Goal: Transaction & Acquisition: Download file/media

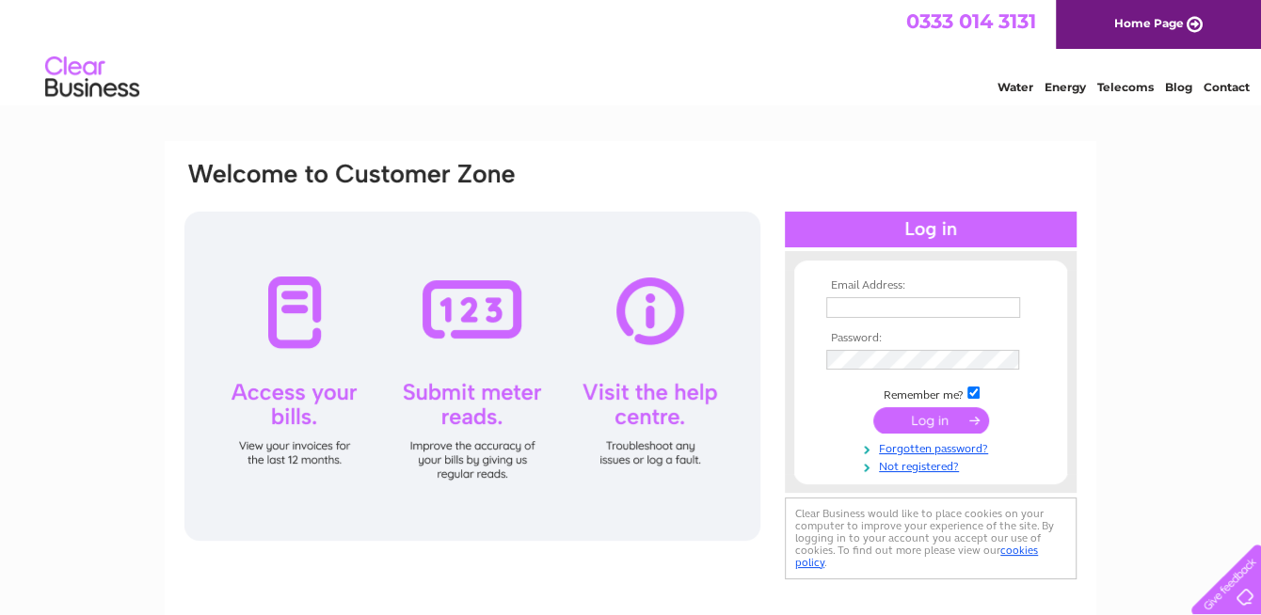
click at [841, 304] on input "text" at bounding box center [923, 307] width 194 height 21
type input "johnsem8@aol.com"
click at [928, 423] on input "submit" at bounding box center [931, 420] width 116 height 26
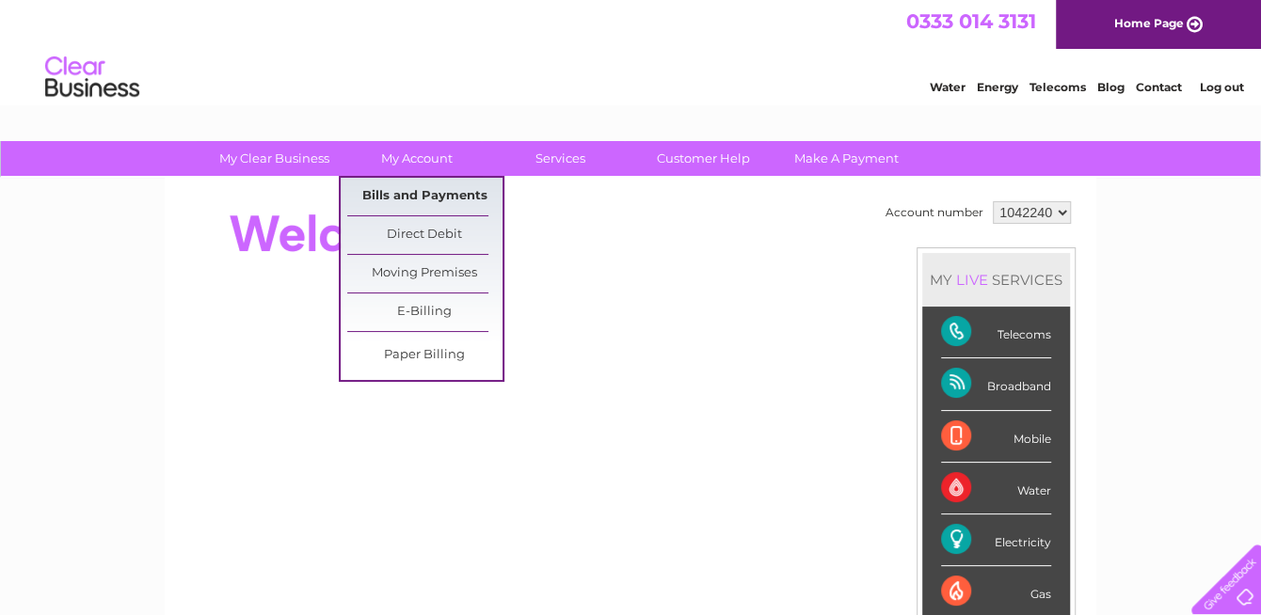
click at [443, 200] on link "Bills and Payments" at bounding box center [424, 197] width 155 height 38
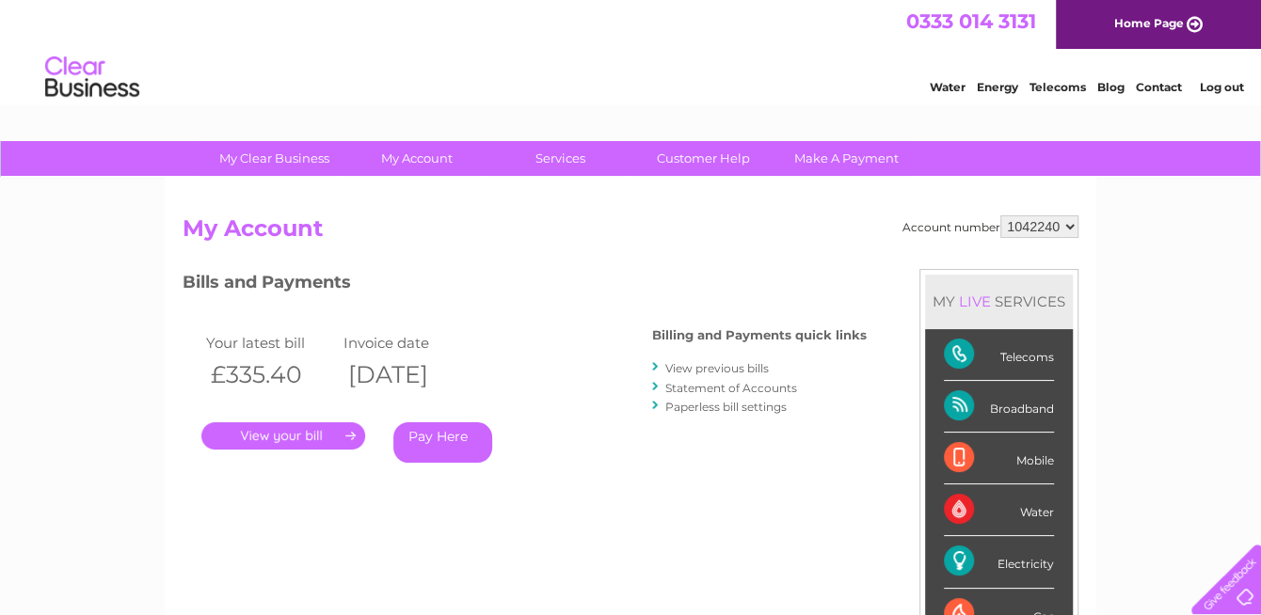
click at [709, 368] on link "View previous bills" at bounding box center [716, 368] width 103 height 14
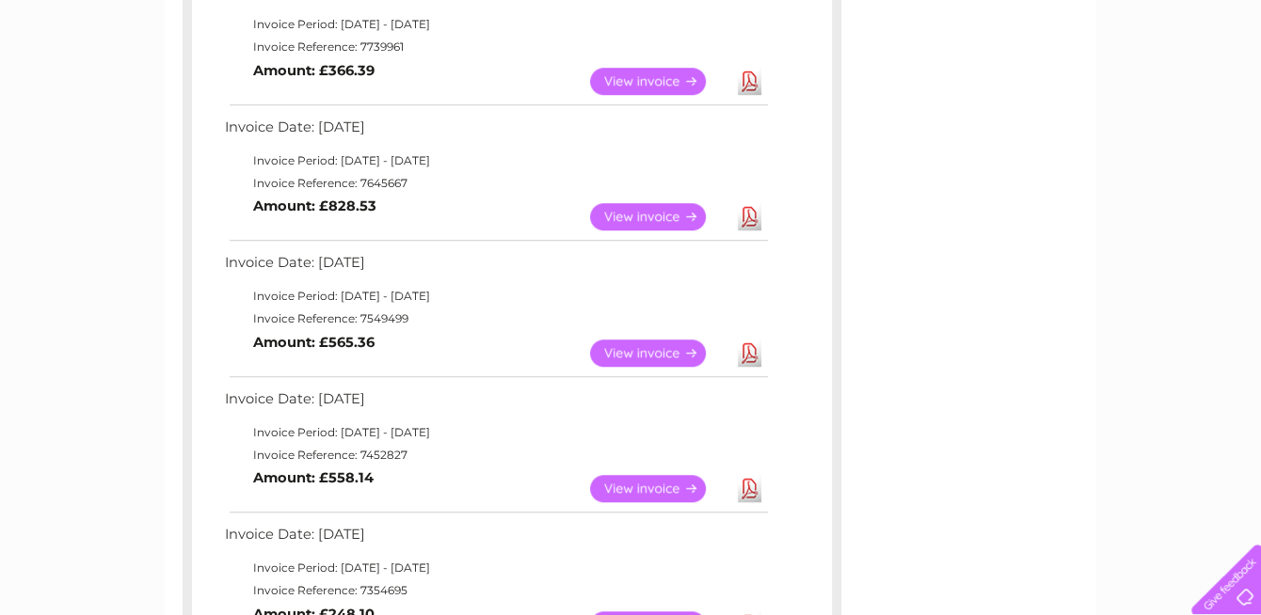
scroll to position [847, 0]
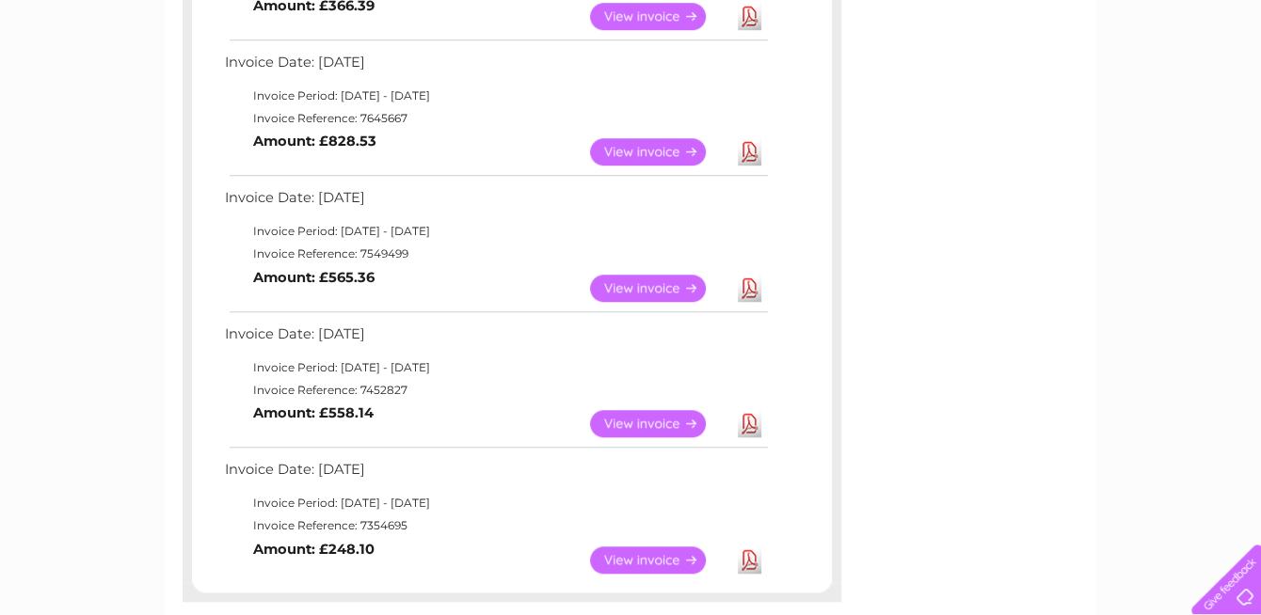
click at [746, 559] on link "Download" at bounding box center [750, 560] width 24 height 27
click at [748, 423] on link "Download" at bounding box center [750, 423] width 24 height 27
click at [741, 282] on link "Download" at bounding box center [750, 288] width 24 height 27
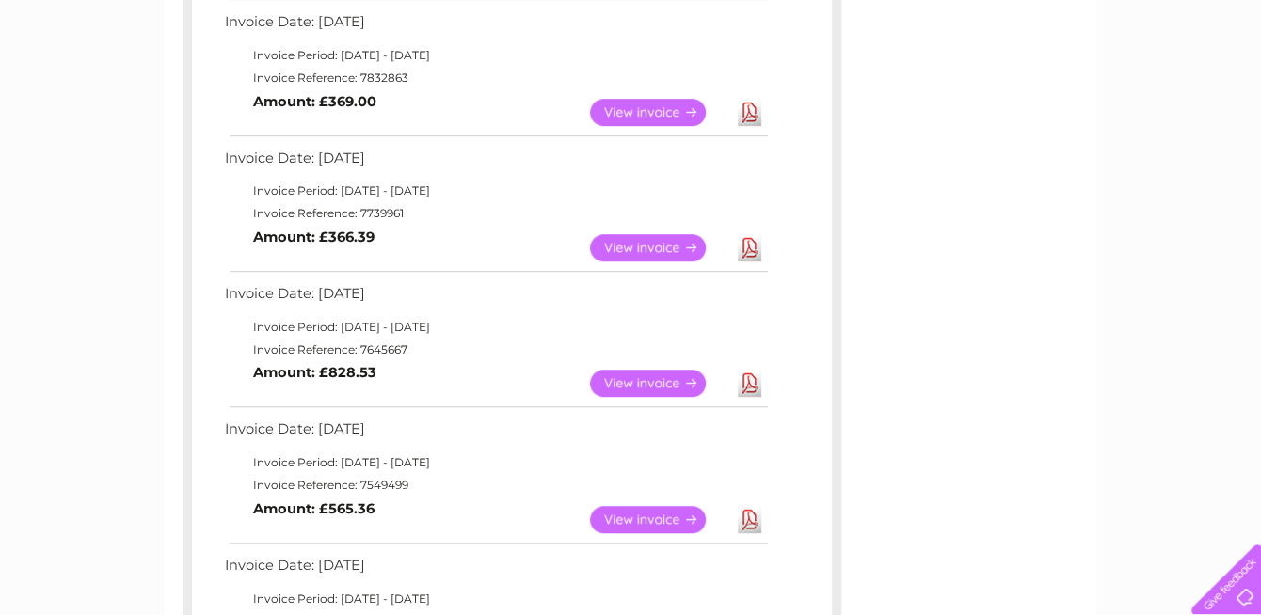
scroll to position [564, 0]
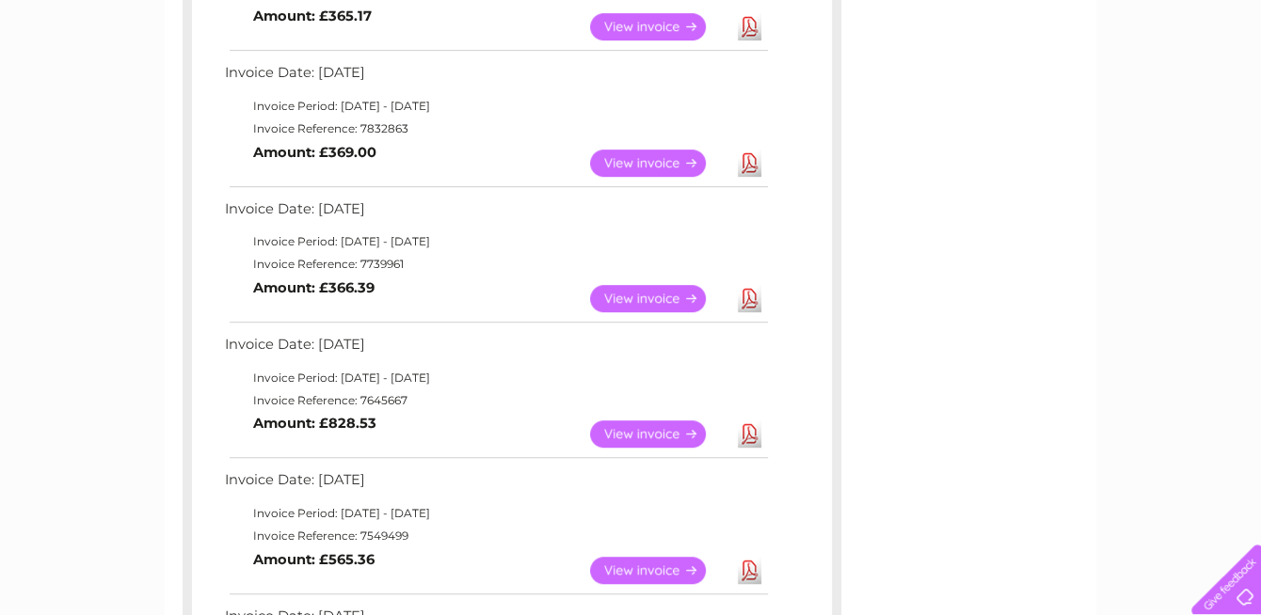
click at [748, 435] on link "Download" at bounding box center [750, 434] width 24 height 27
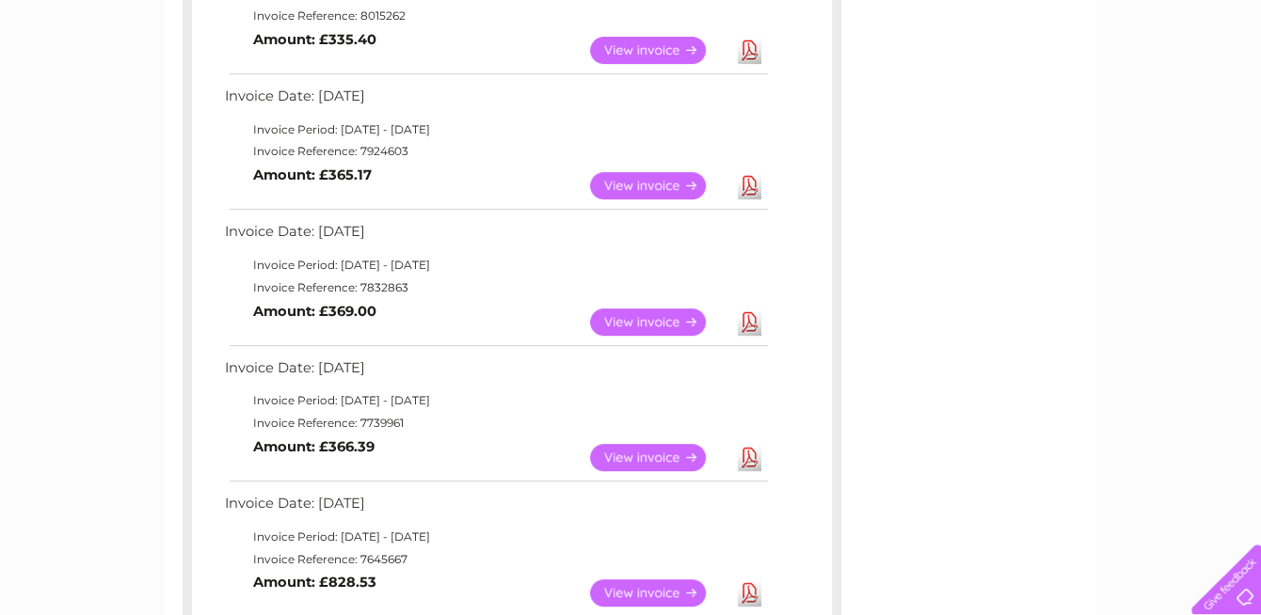
scroll to position [376, 0]
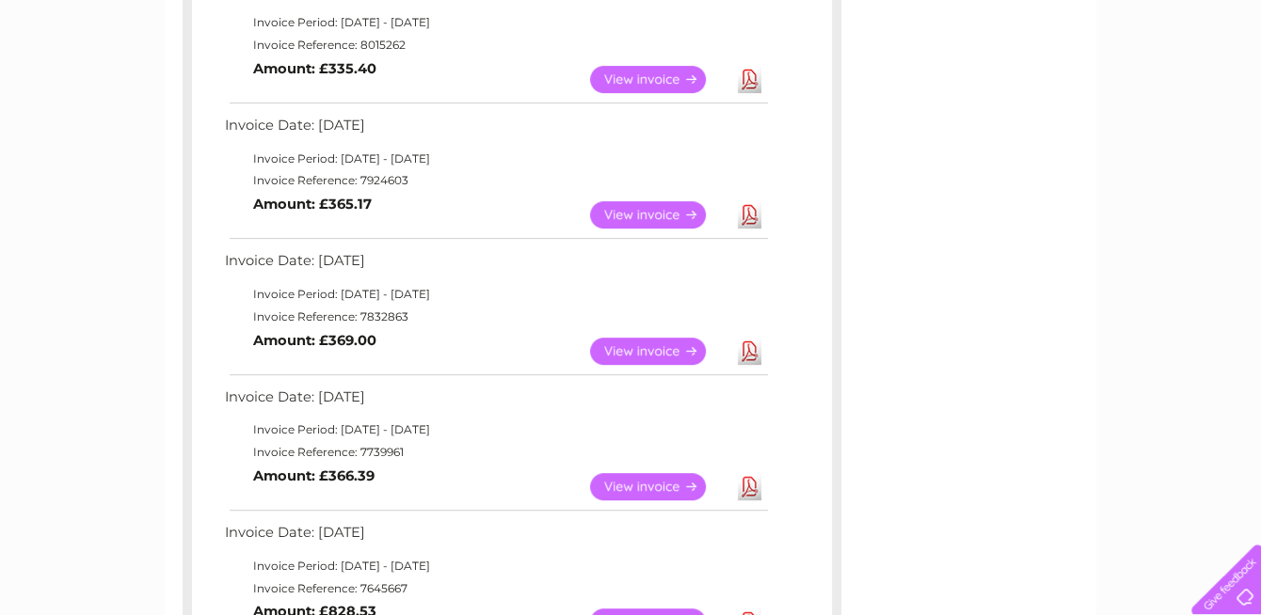
click at [745, 488] on link "Download" at bounding box center [750, 486] width 24 height 27
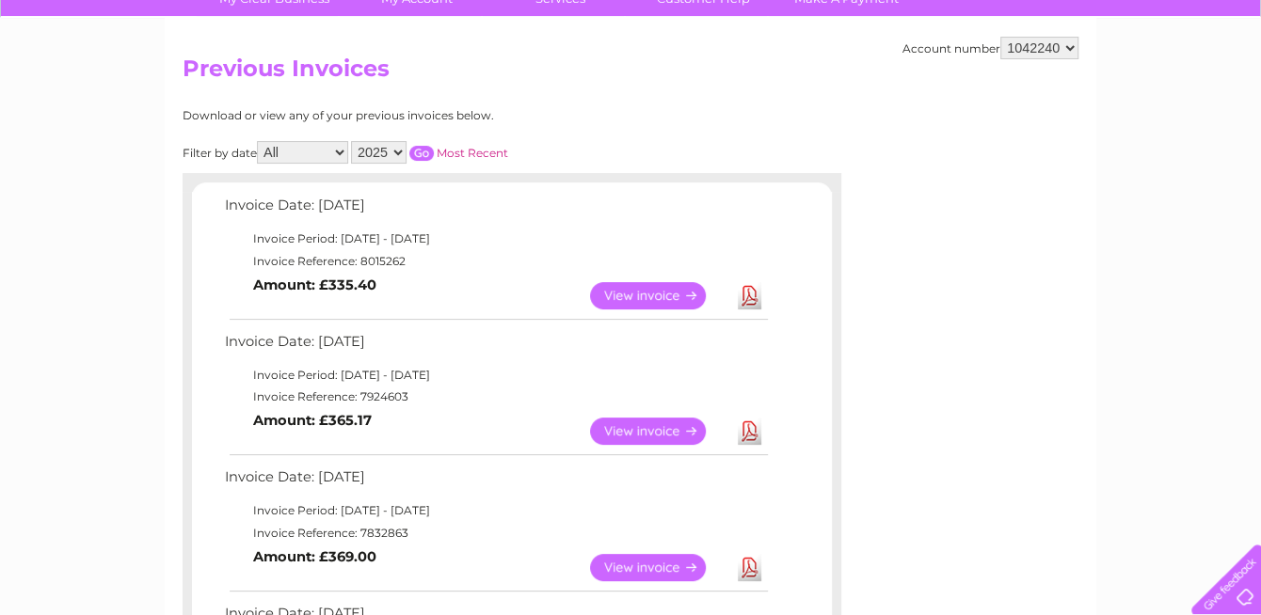
scroll to position [188, 0]
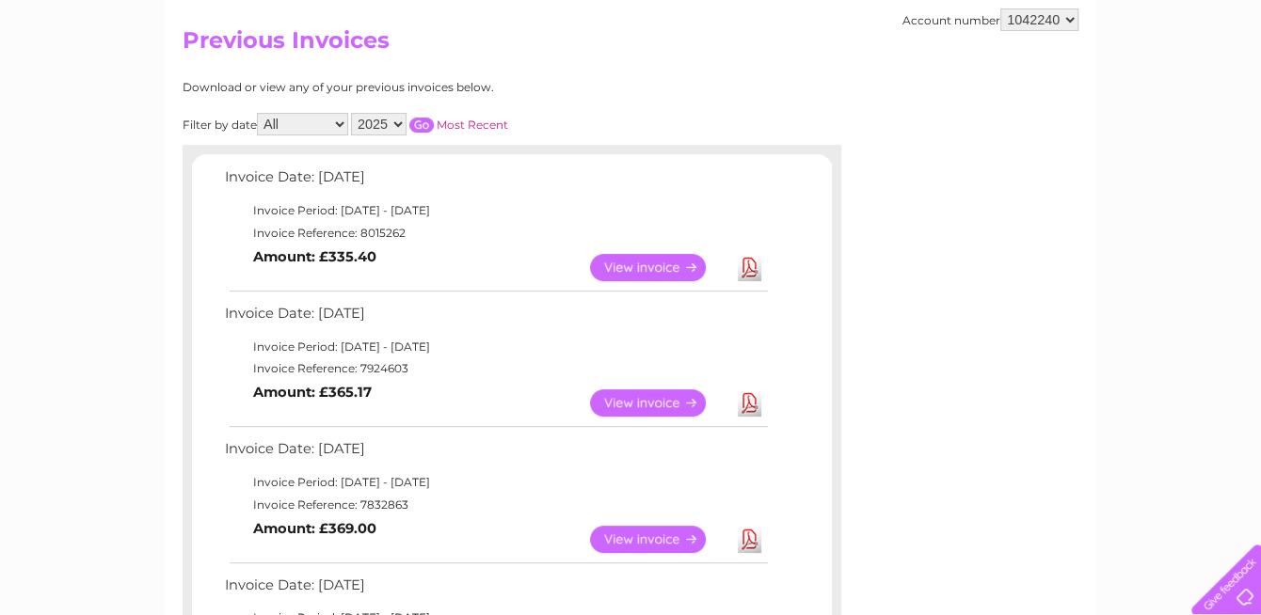
click at [753, 535] on link "Download" at bounding box center [750, 539] width 24 height 27
click at [752, 403] on link "Download" at bounding box center [750, 402] width 24 height 27
click at [749, 266] on link "Download" at bounding box center [750, 267] width 24 height 27
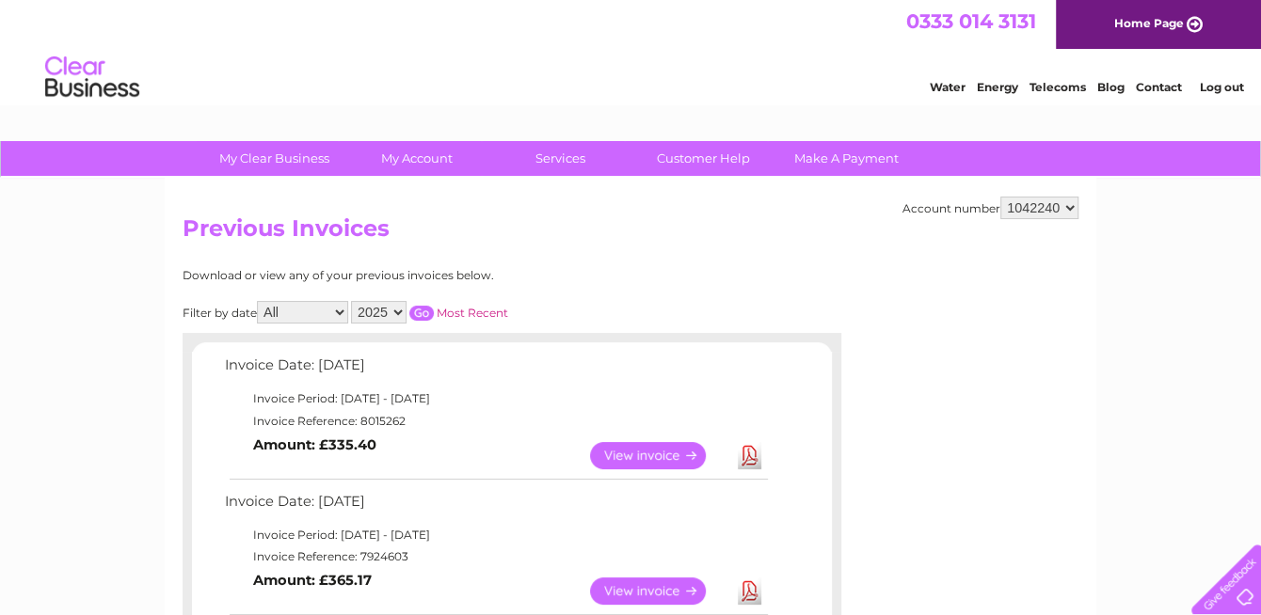
click at [1215, 84] on link "Log out" at bounding box center [1221, 87] width 44 height 14
